Goal: Register for event/course

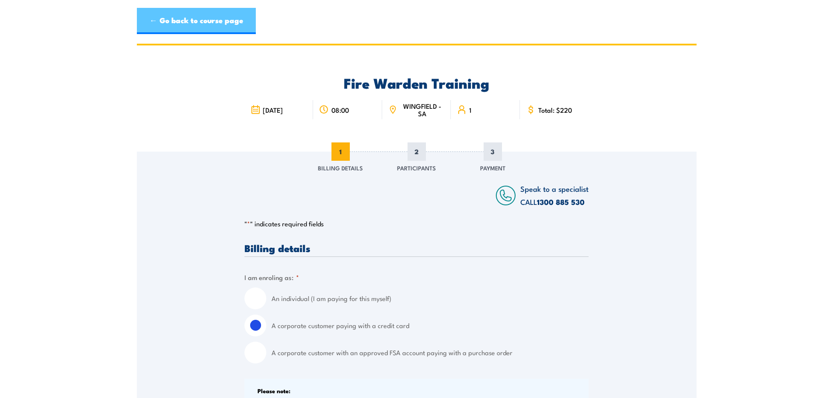
click at [214, 27] on link "← Go back to course page" at bounding box center [196, 21] width 119 height 26
click at [205, 19] on link "← Go back to course page" at bounding box center [196, 21] width 119 height 26
click at [224, 74] on div "Fire Warden Training [DATE] 08:00 [GEOGRAPHIC_DATA] - SA 1" at bounding box center [416, 98] width 559 height 106
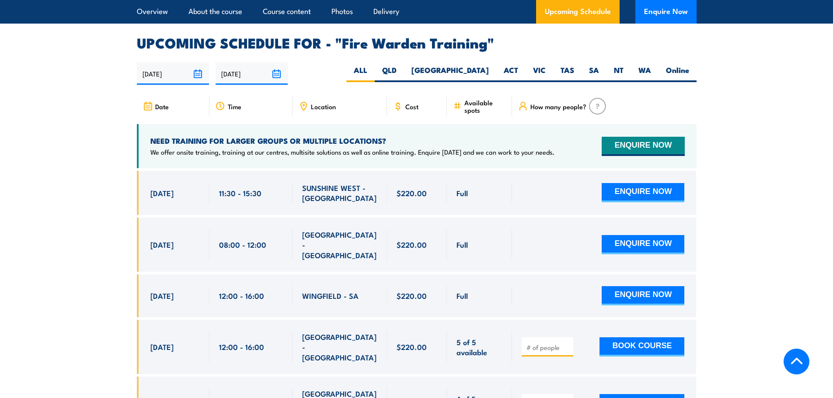
scroll to position [1582, 0]
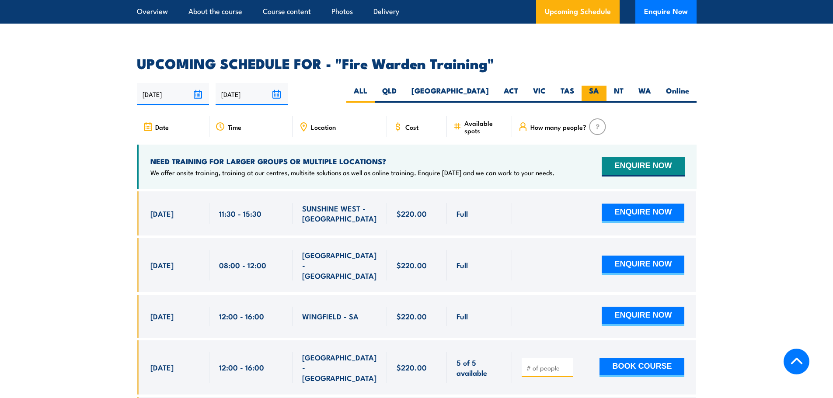
click at [600, 86] on label "SA" at bounding box center [593, 94] width 25 height 17
click at [600, 86] on input "SA" at bounding box center [602, 89] width 6 height 6
radio input "true"
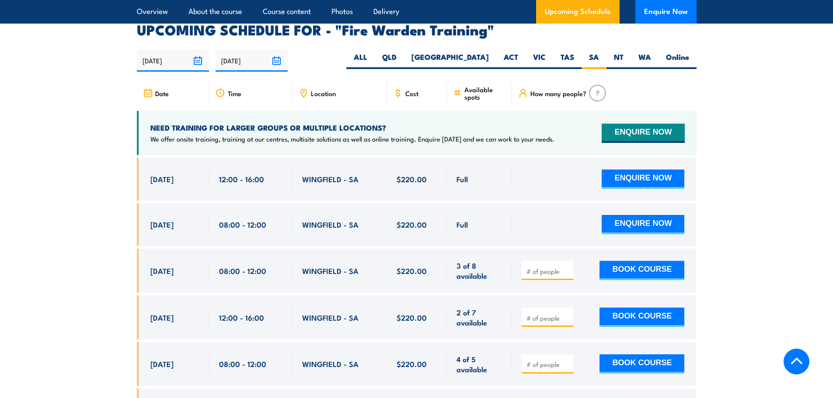
scroll to position [1625, 0]
